Goal: Task Accomplishment & Management: Manage account settings

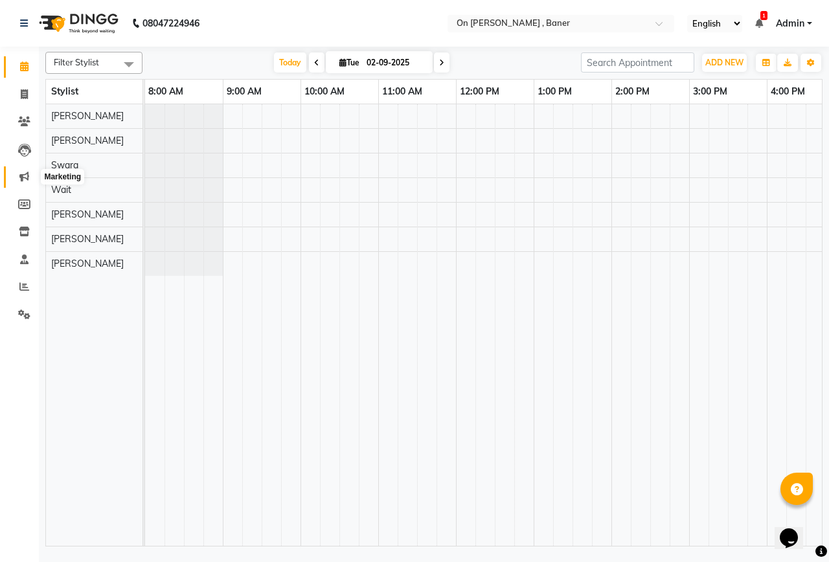
click at [32, 174] on span at bounding box center [24, 177] width 23 height 15
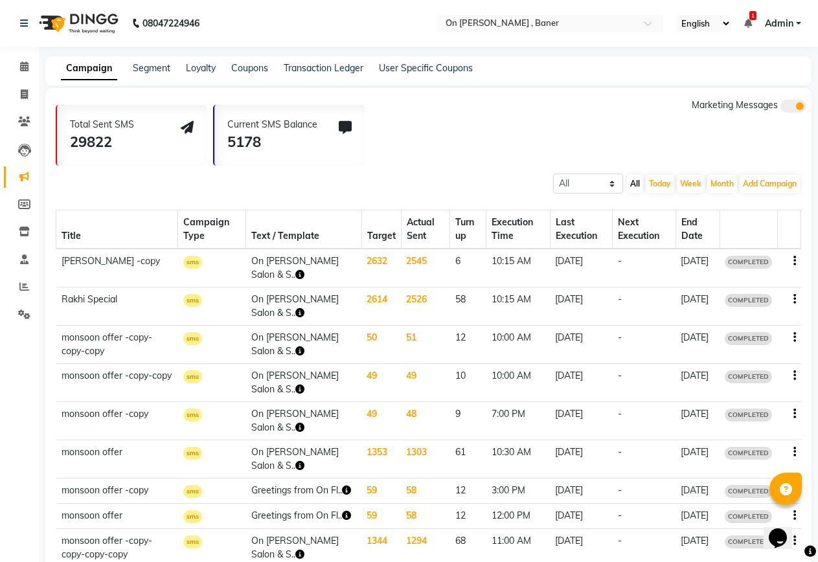
click at [793, 338] on icon "button" at bounding box center [794, 337] width 3 height 1
click at [758, 324] on div "Copy" at bounding box center [759, 321] width 40 height 16
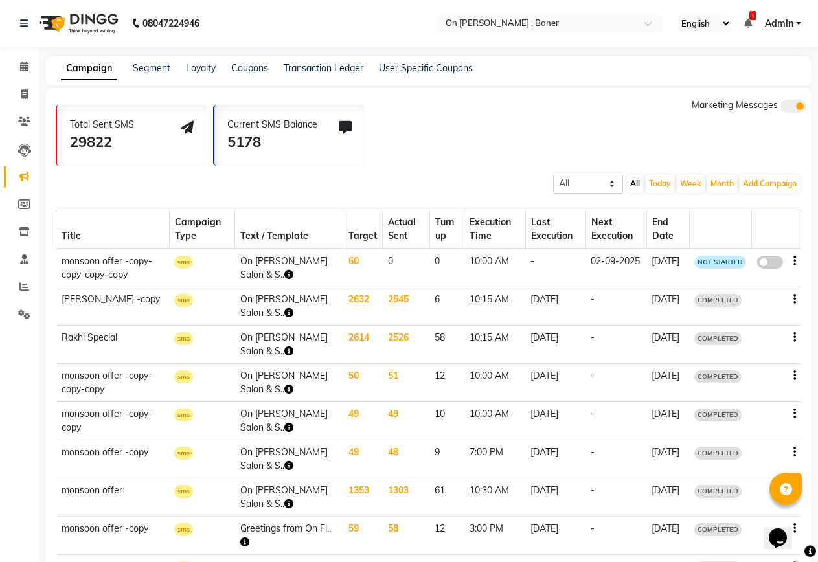
click at [770, 260] on span at bounding box center [770, 262] width 26 height 13
click at [775, 264] on input "false" at bounding box center [775, 264] width 0 height 0
select select "3"
select select "6410"
select select "1"
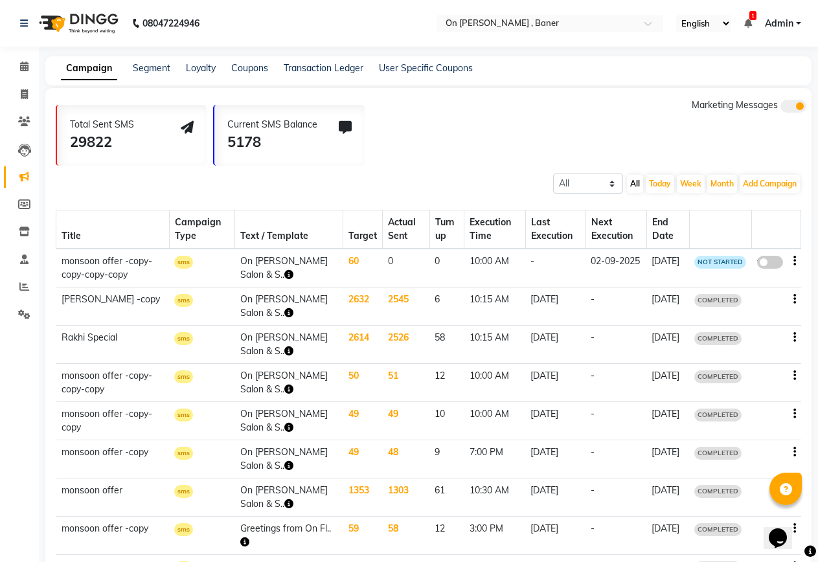
select select "1"
select select "600"
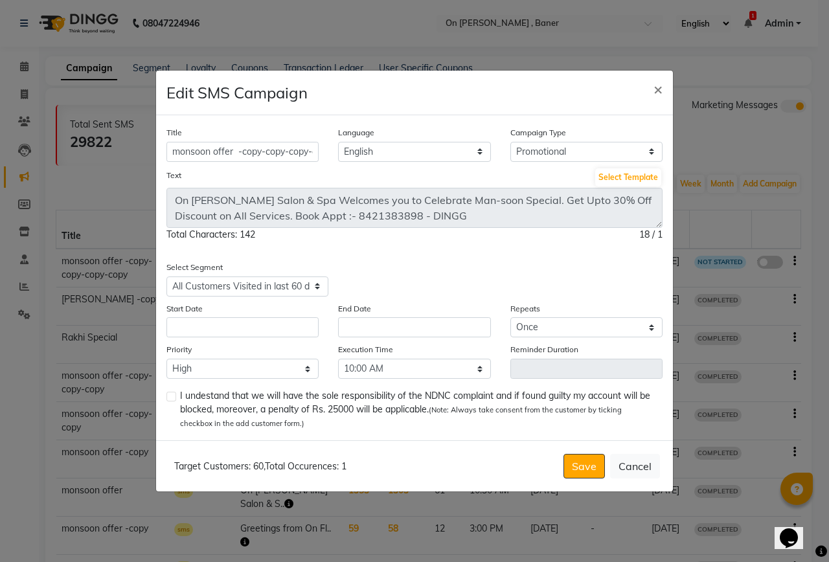
click at [168, 399] on label at bounding box center [171, 397] width 10 height 10
click at [168, 399] on input "checkbox" at bounding box center [170, 397] width 8 height 8
checkbox input "true"
click at [306, 324] on input "text" at bounding box center [242, 327] width 152 height 20
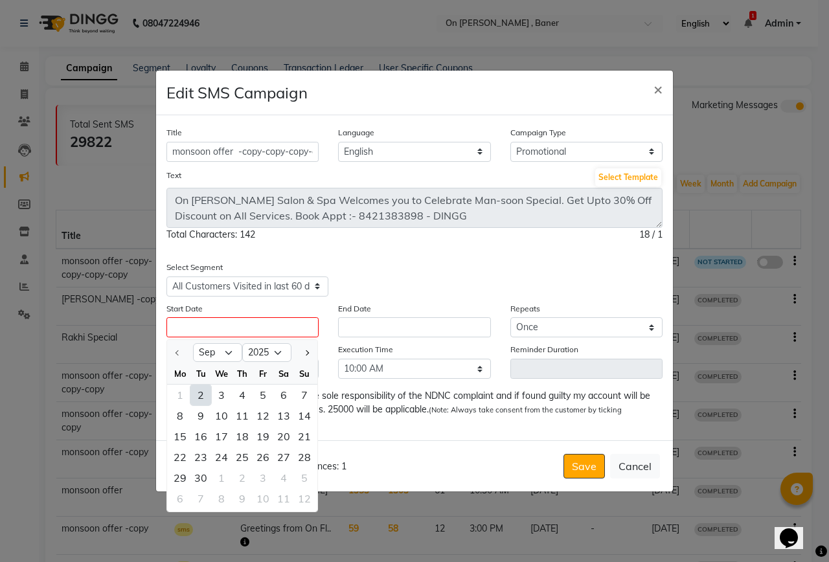
click at [202, 391] on div "2" at bounding box center [200, 395] width 21 height 21
type input "02-09-2025"
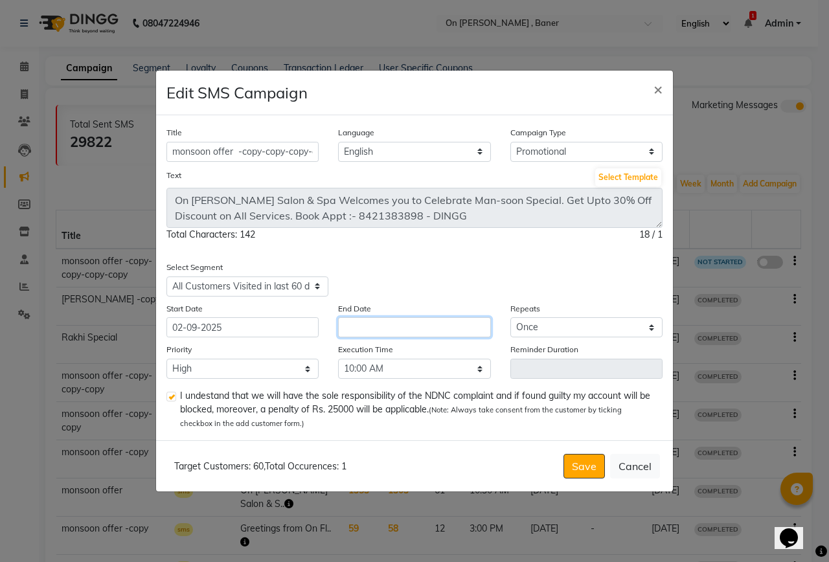
click at [378, 335] on input "text" at bounding box center [414, 327] width 152 height 20
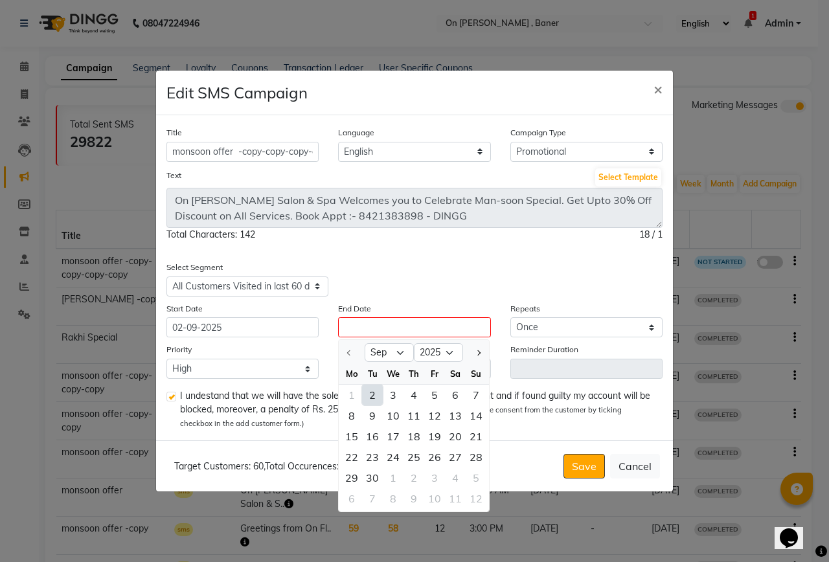
click at [367, 397] on div "2" at bounding box center [372, 395] width 21 height 21
type input "02-09-2025"
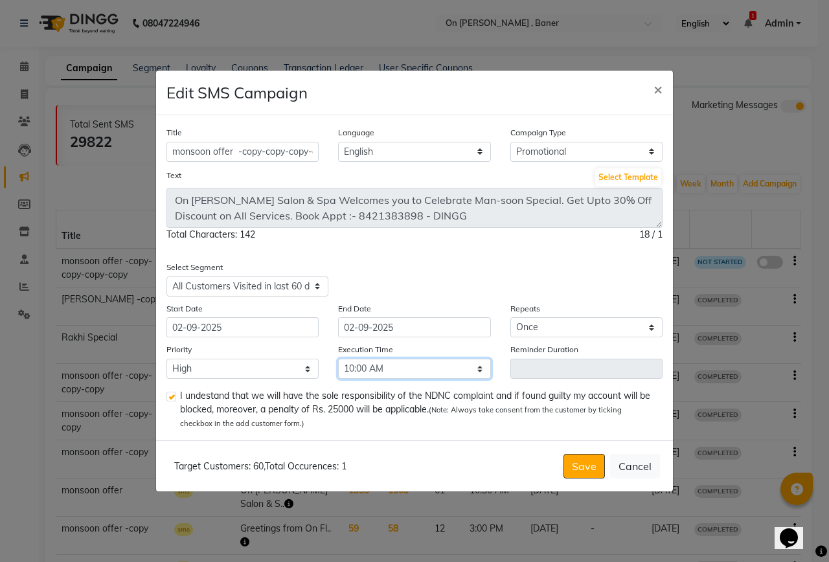
click at [363, 365] on select "Select 09:00 AM 09:15 AM 09:30 AM 09:45 AM 10:00 AM 10:15 AM 10:30 AM 10:45 AM …" at bounding box center [414, 369] width 152 height 20
select select "1170"
click at [338, 359] on select "Select 09:00 AM 09:15 AM 09:30 AM 09:45 AM 10:00 AM 10:15 AM 10:30 AM 10:45 AM …" at bounding box center [414, 369] width 152 height 20
click at [584, 469] on button "Save" at bounding box center [583, 466] width 41 height 25
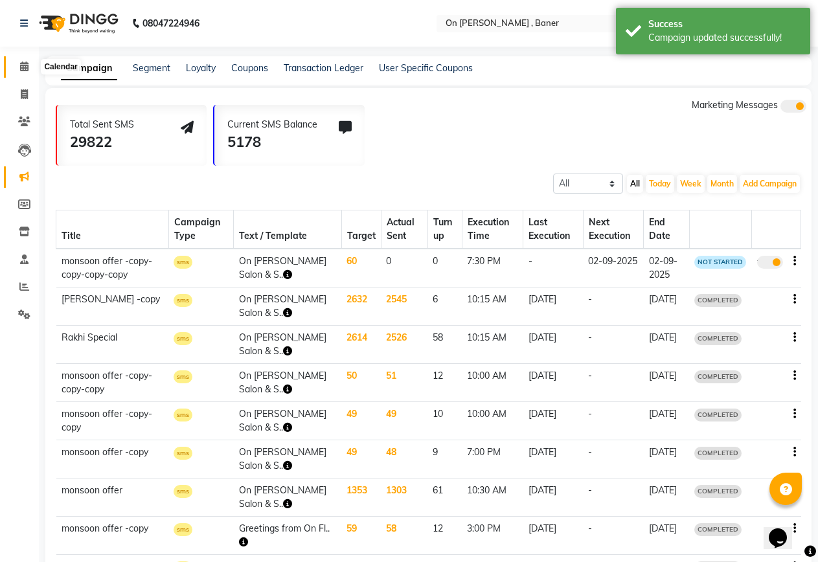
click at [25, 64] on icon at bounding box center [24, 67] width 8 height 10
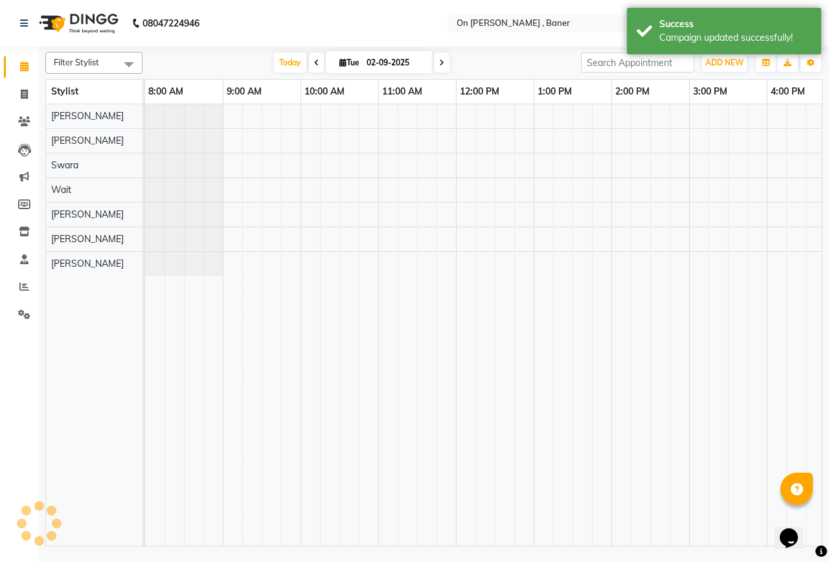
click at [283, 58] on span "Today" at bounding box center [290, 62] width 32 height 20
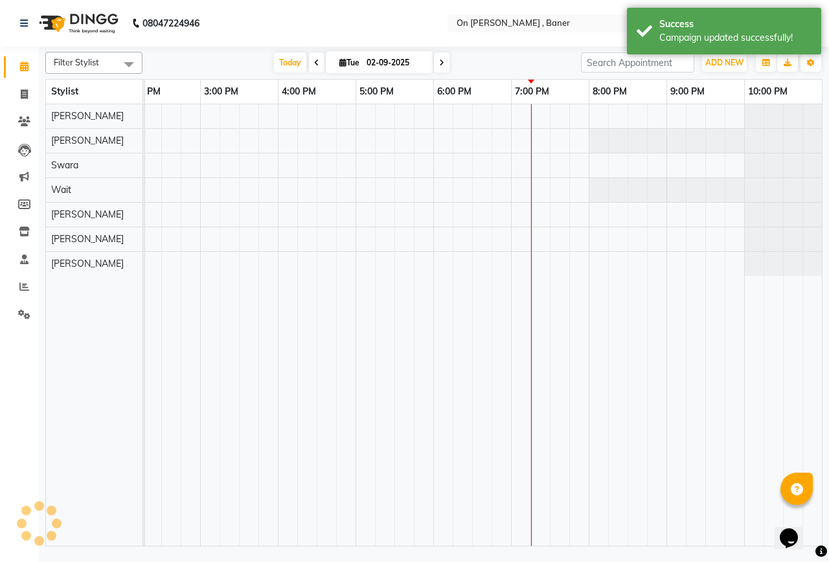
scroll to position [0, 489]
click at [491, 58] on div "[DATE] [DATE]" at bounding box center [362, 62] width 426 height 19
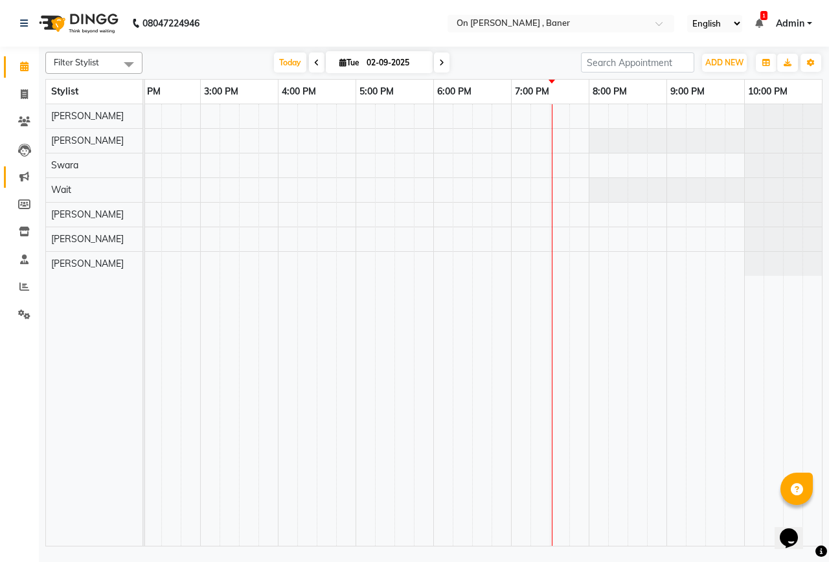
click at [17, 169] on link "Marketing" at bounding box center [19, 176] width 31 height 21
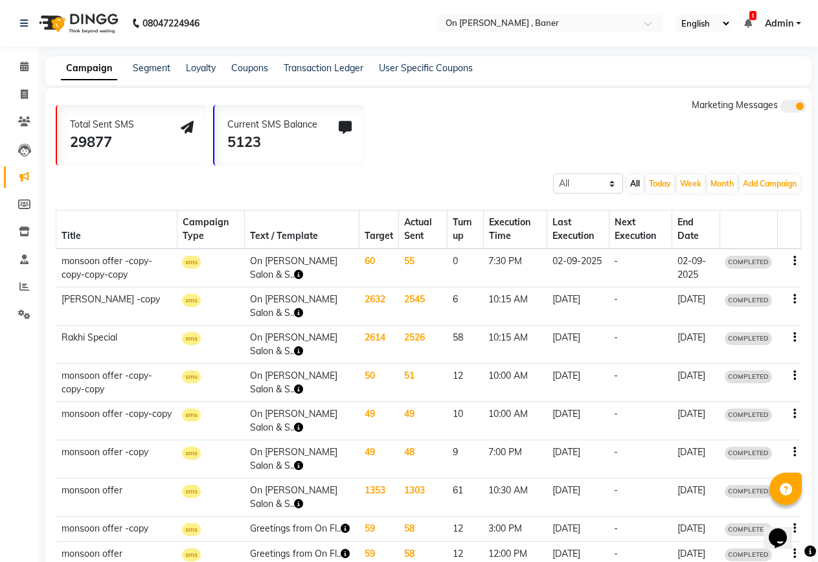
click at [399, 258] on td "55" at bounding box center [423, 268] width 49 height 39
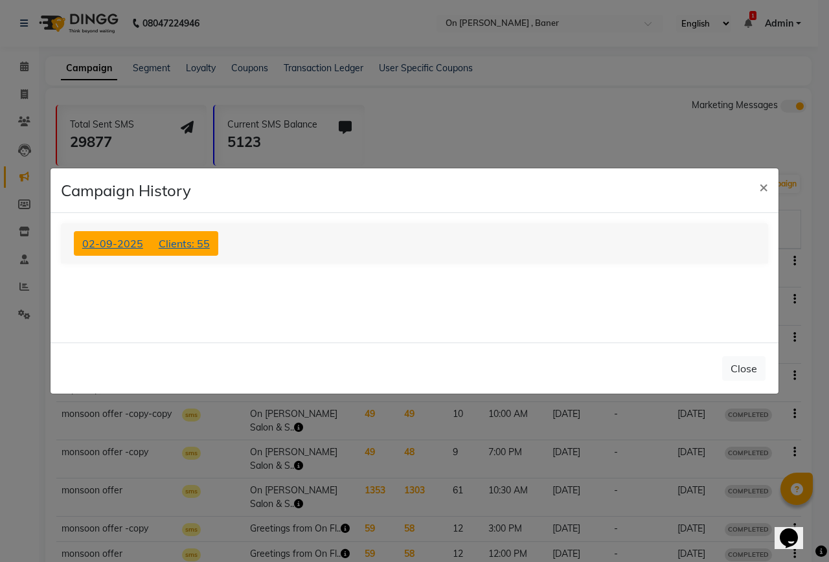
click at [188, 248] on span "Clients: 55" at bounding box center [184, 243] width 51 height 13
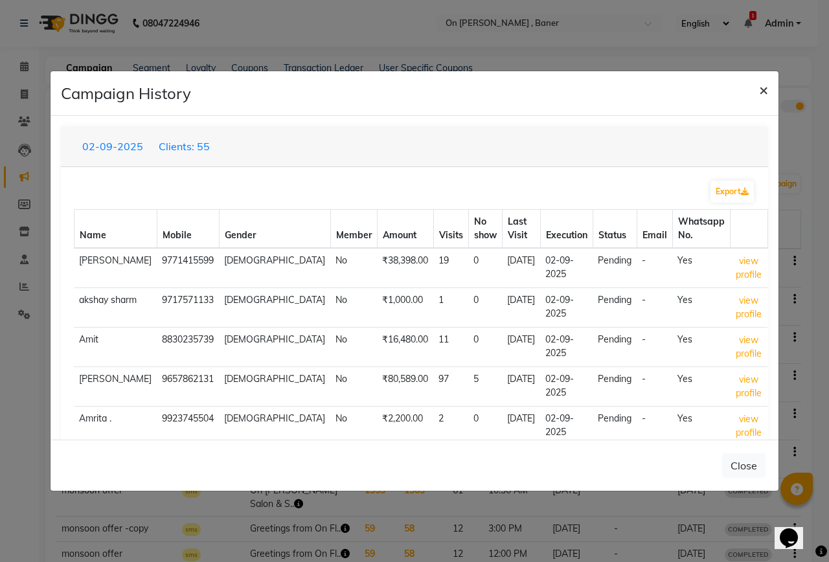
click at [763, 88] on span "×" at bounding box center [763, 89] width 9 height 19
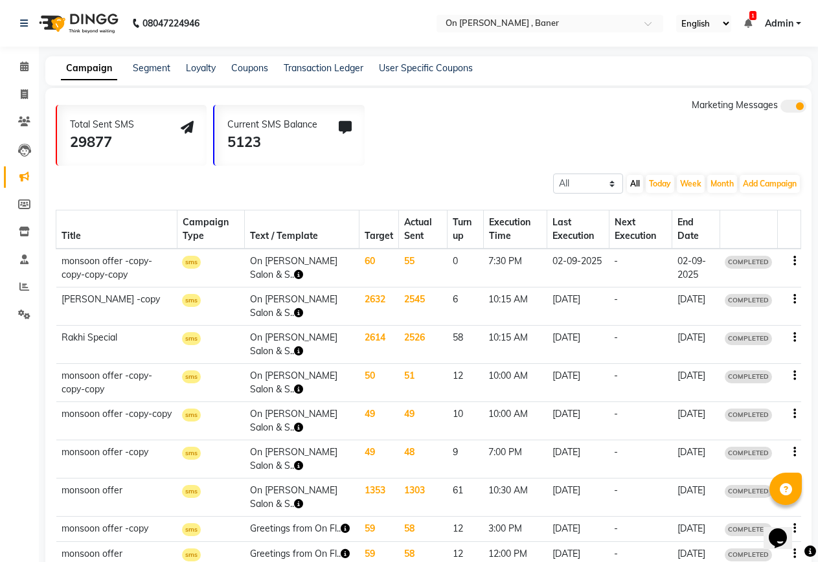
click at [399, 301] on td "2545" at bounding box center [423, 307] width 49 height 38
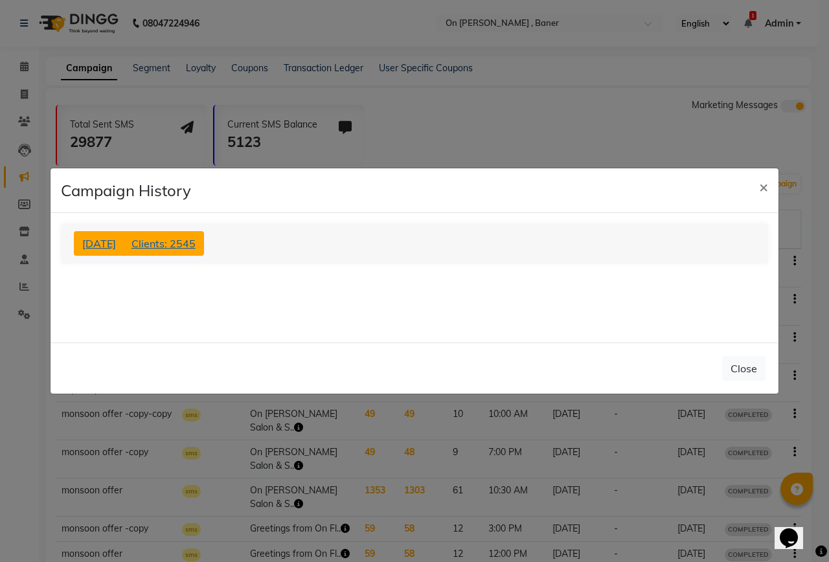
click at [196, 245] on span "Clients: 2545" at bounding box center [163, 243] width 64 height 13
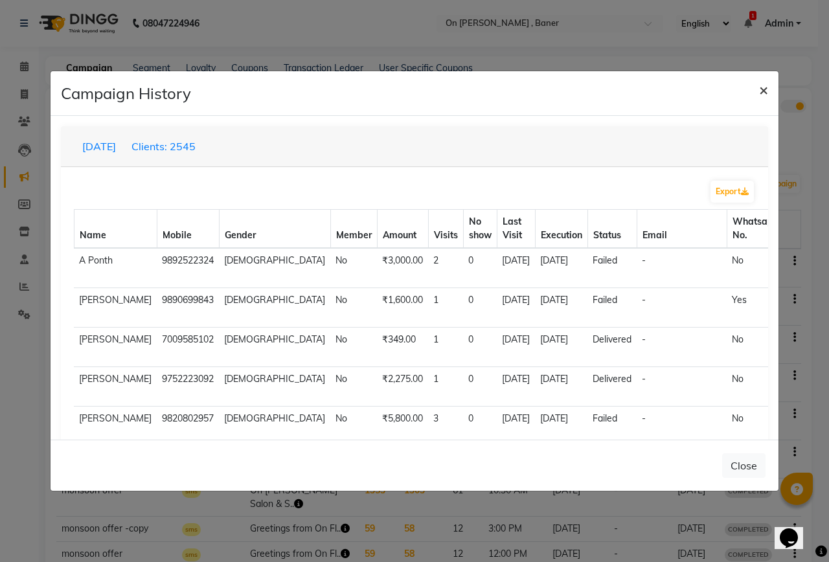
click at [764, 89] on span "×" at bounding box center [763, 89] width 9 height 19
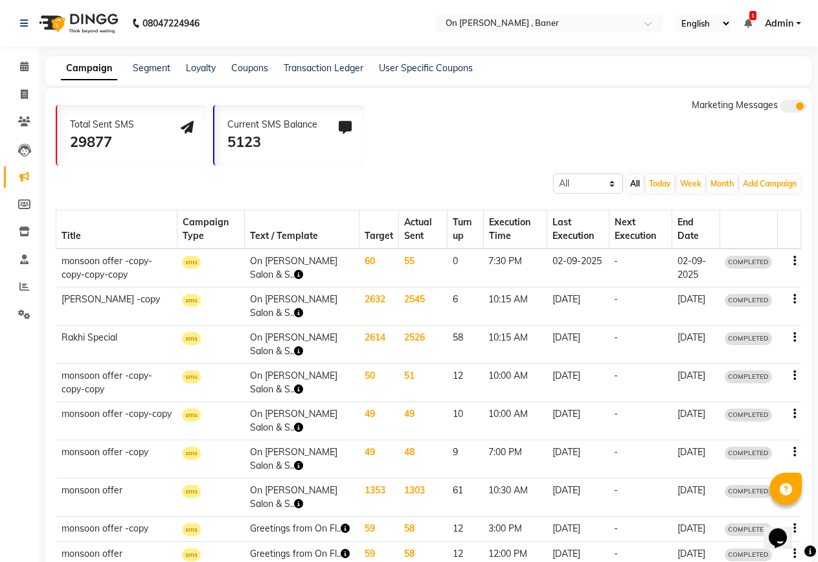
click at [399, 263] on td "55" at bounding box center [423, 268] width 49 height 39
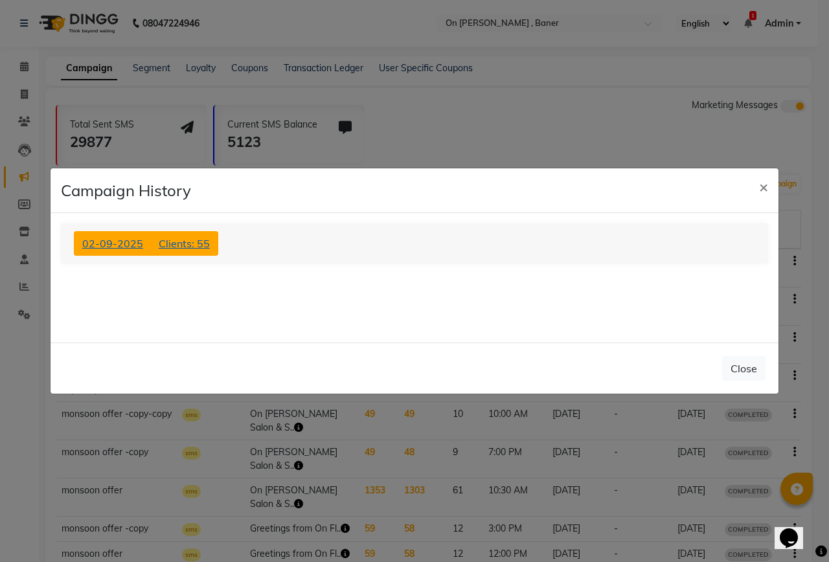
click at [203, 247] on span "Clients: 55" at bounding box center [184, 243] width 51 height 13
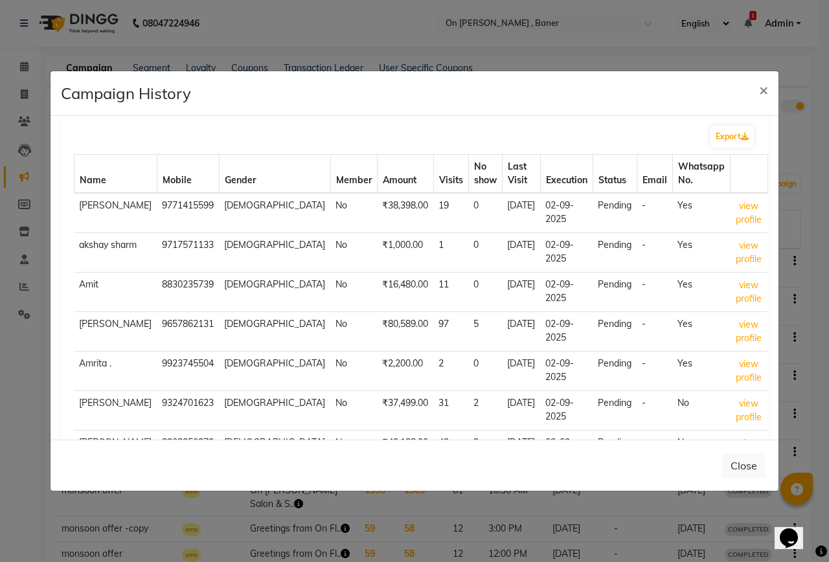
scroll to position [264, 0]
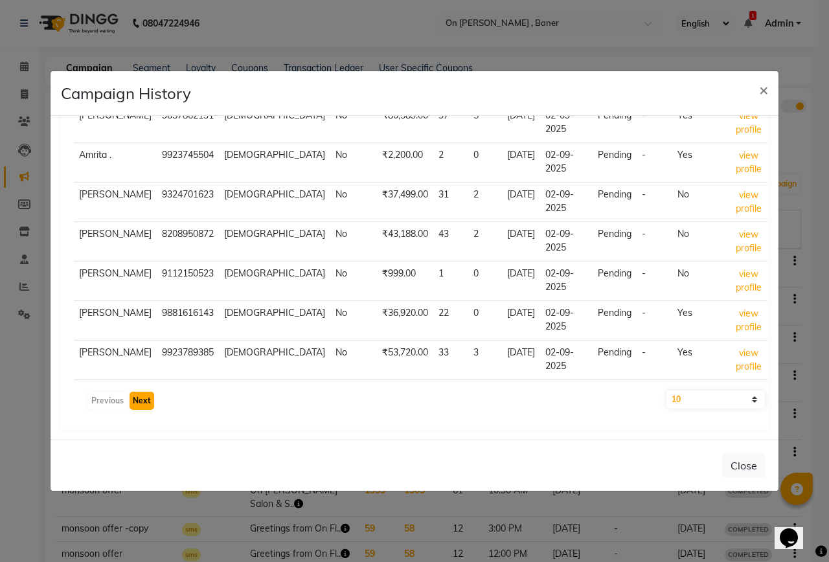
click at [139, 398] on button "Next" at bounding box center [142, 401] width 25 height 18
click at [144, 403] on button "Next" at bounding box center [142, 401] width 25 height 18
click at [139, 406] on button "Next" at bounding box center [142, 401] width 25 height 18
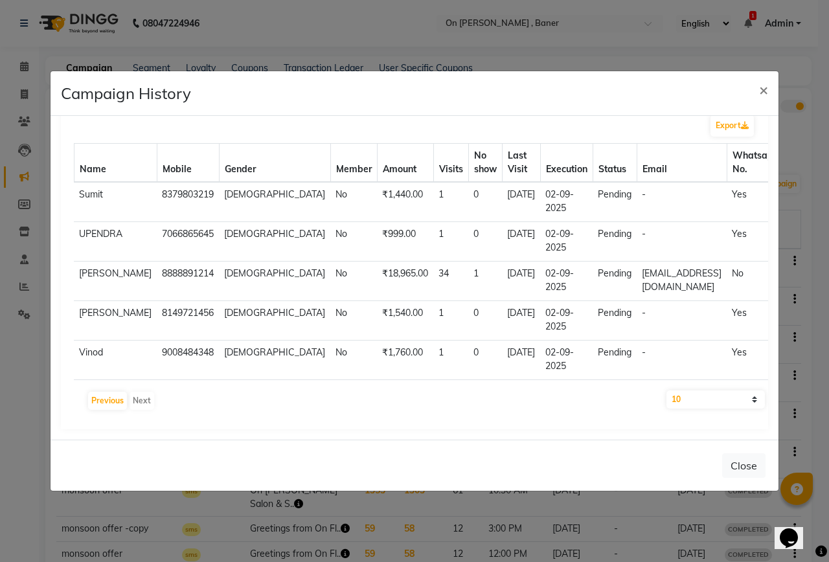
scroll to position [0, 0]
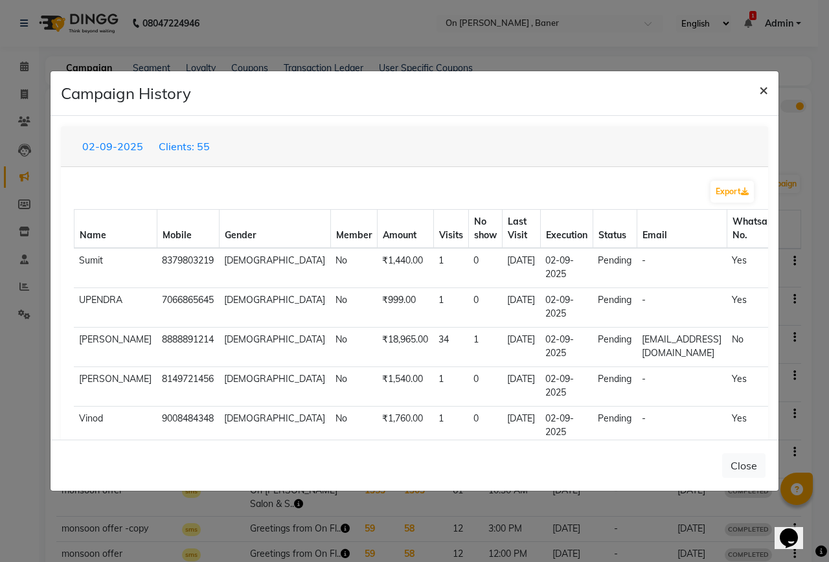
click at [762, 90] on span "×" at bounding box center [763, 89] width 9 height 19
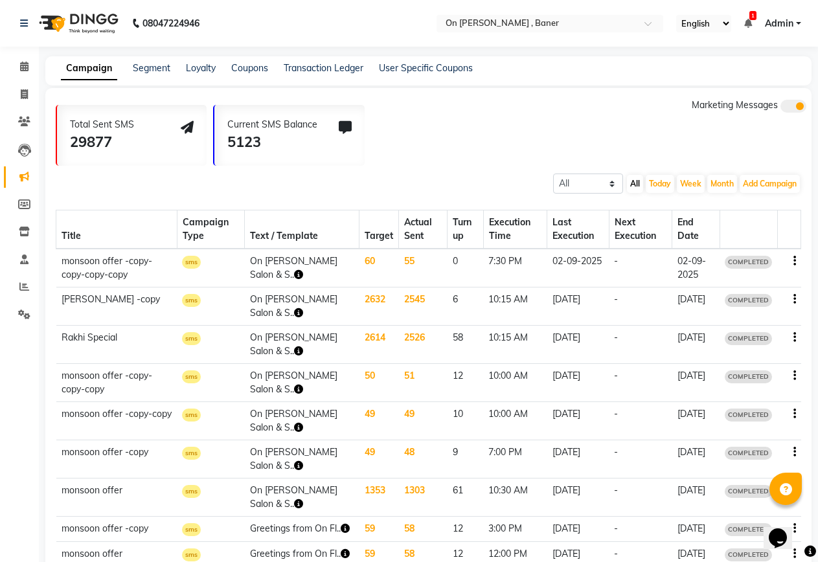
click at [399, 378] on td "51" at bounding box center [423, 383] width 49 height 38
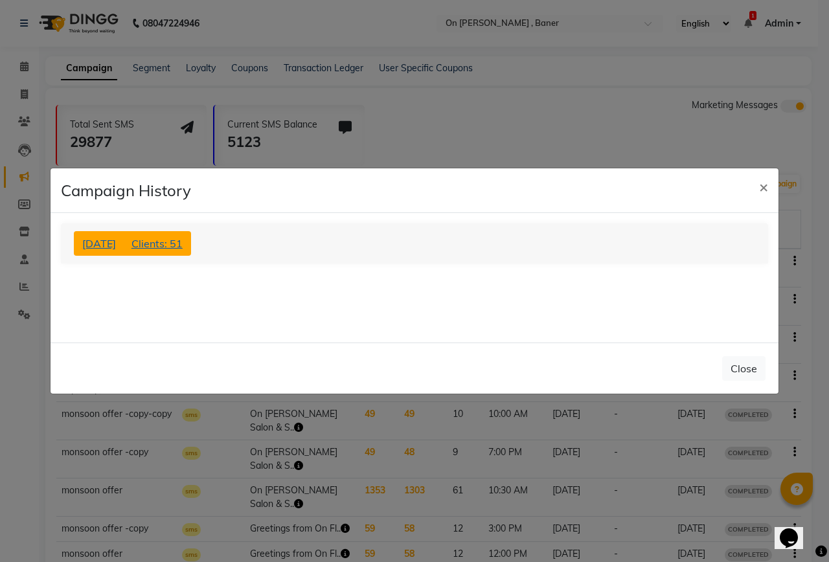
click at [183, 242] on span "Clients: 51" at bounding box center [156, 243] width 51 height 13
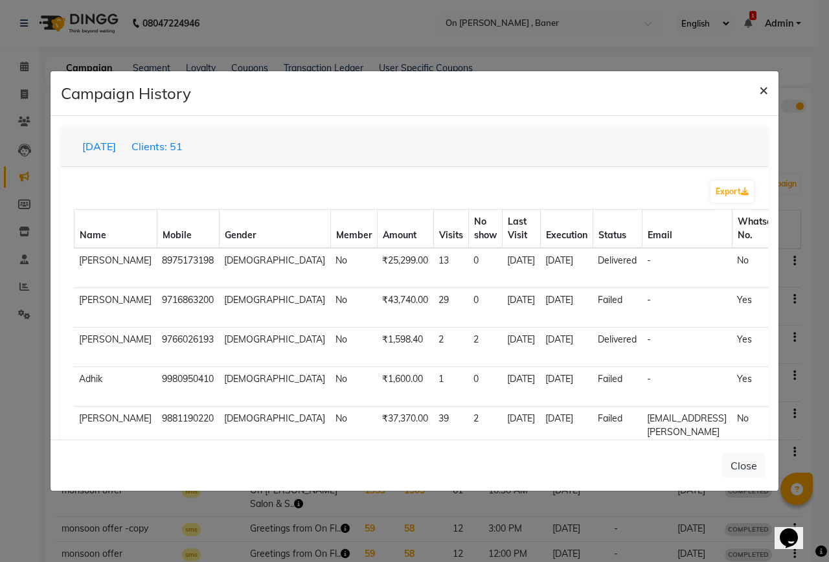
drag, startPoint x: 764, startPoint y: 86, endPoint x: 754, endPoint y: 98, distance: 15.7
click at [762, 88] on span "×" at bounding box center [763, 89] width 9 height 19
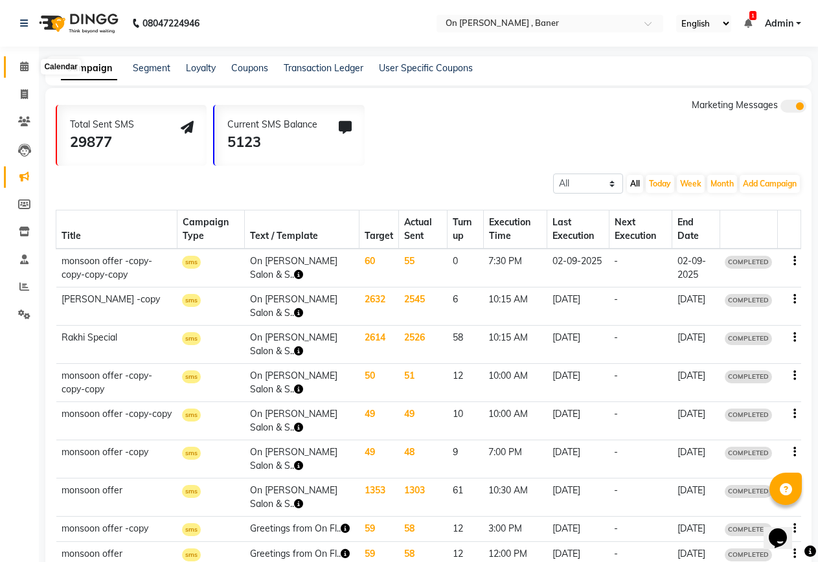
click at [19, 65] on span at bounding box center [24, 67] width 23 height 15
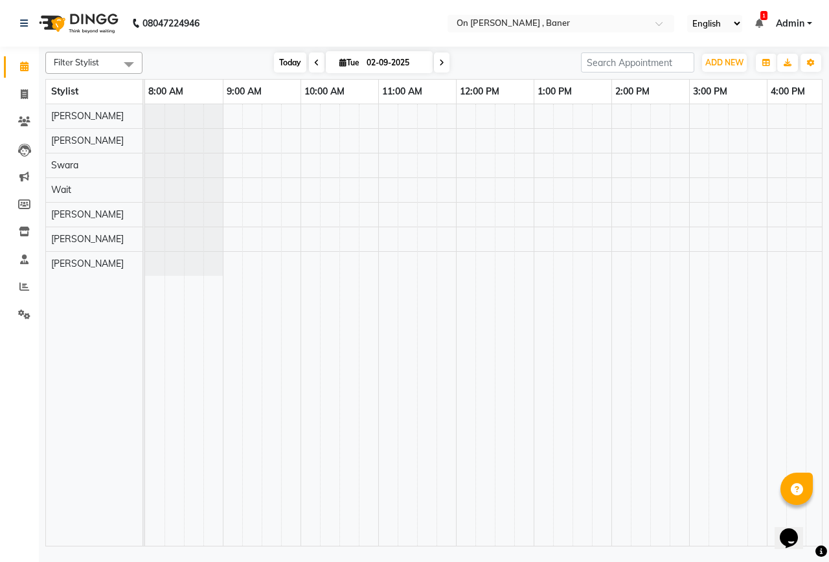
click at [282, 67] on span "Today" at bounding box center [290, 62] width 32 height 20
